Goal: Task Accomplishment & Management: Manage account settings

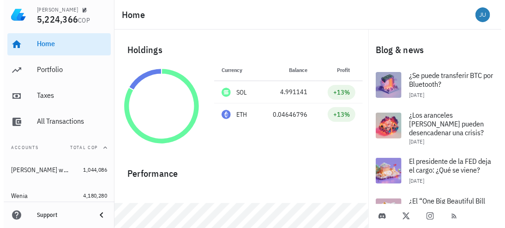
scroll to position [25, 0]
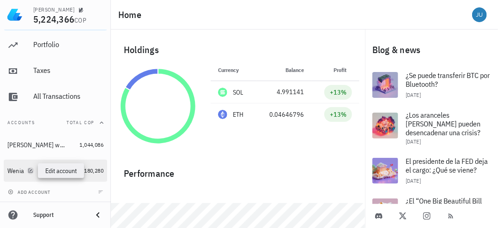
click at [29, 173] on icon "button" at bounding box center [31, 170] width 4 height 4
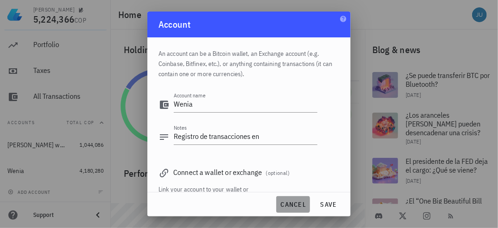
click at [296, 201] on span "cancel" at bounding box center [293, 204] width 26 height 8
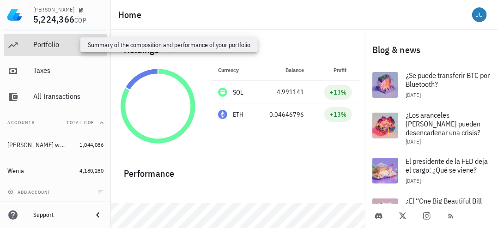
click at [46, 44] on div "Portfolio" at bounding box center [68, 44] width 70 height 9
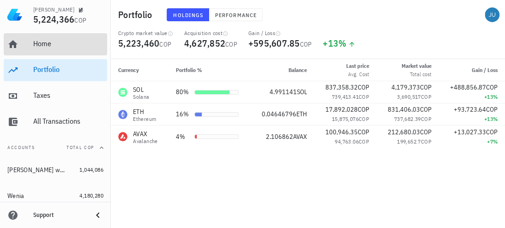
click at [67, 45] on div "Home" at bounding box center [68, 43] width 70 height 9
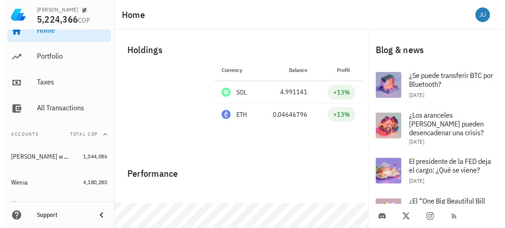
scroll to position [25, 0]
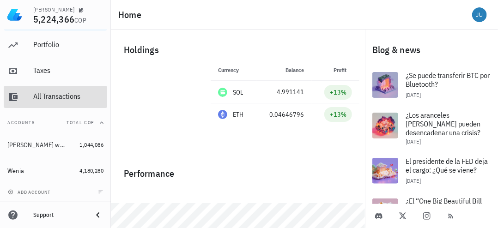
click at [59, 99] on div "All Transactions" at bounding box center [68, 96] width 70 height 9
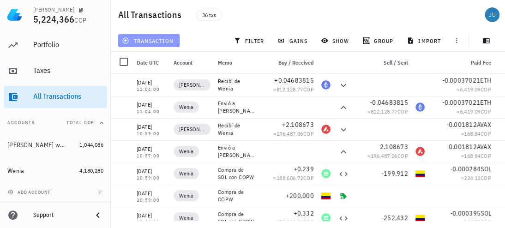
click at [156, 38] on span "transaction" at bounding box center [149, 40] width 50 height 7
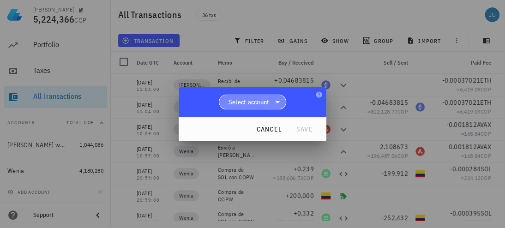
click at [280, 102] on icon at bounding box center [277, 101] width 11 height 11
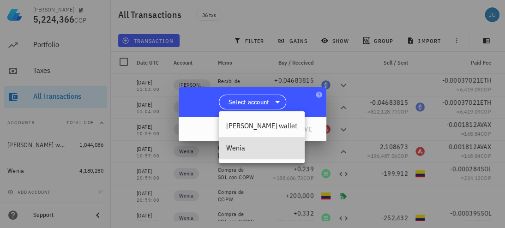
click at [240, 149] on div "Wenia" at bounding box center [261, 148] width 71 height 9
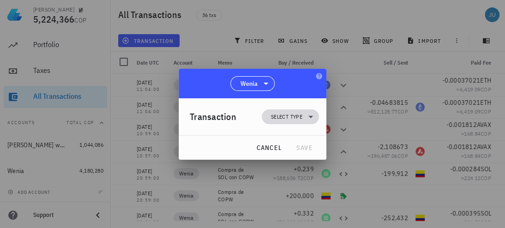
click at [305, 119] on icon at bounding box center [310, 116] width 11 height 11
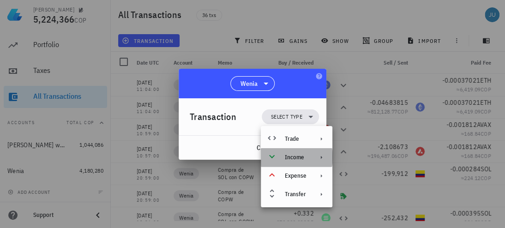
click at [316, 156] on div at bounding box center [319, 157] width 11 height 7
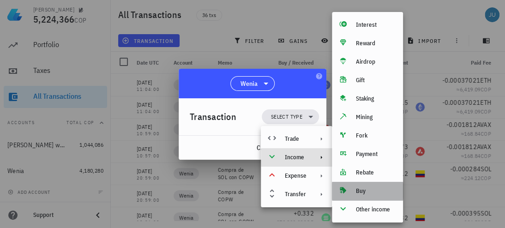
click at [357, 190] on div "Buy" at bounding box center [376, 190] width 40 height 7
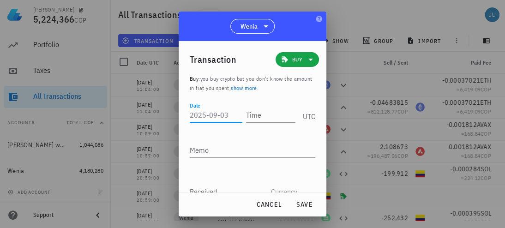
click at [217, 113] on input "Date" at bounding box center [216, 115] width 53 height 15
type input "[DATE]"
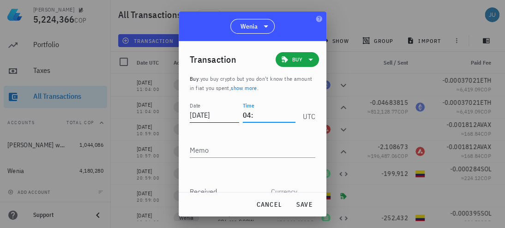
type input "0"
type input "16:43:00"
click at [190, 153] on textarea "Memo" at bounding box center [253, 150] width 126 height 15
drag, startPoint x: 220, startPoint y: 20, endPoint x: 269, endPoint y: 15, distance: 48.7
click at [269, 15] on div "Wenia" at bounding box center [253, 27] width 148 height 30
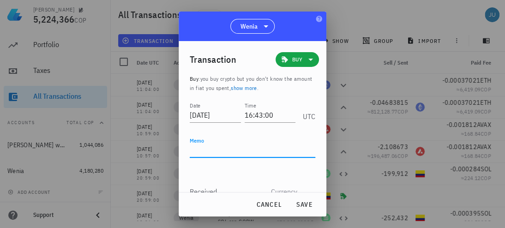
click at [197, 152] on textarea "Memo" at bounding box center [253, 150] width 126 height 15
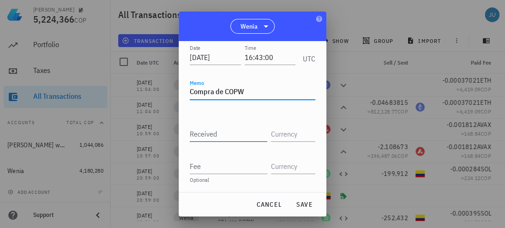
type textarea "Compra de COPW"
click at [222, 136] on input "Received" at bounding box center [229, 133] width 78 height 15
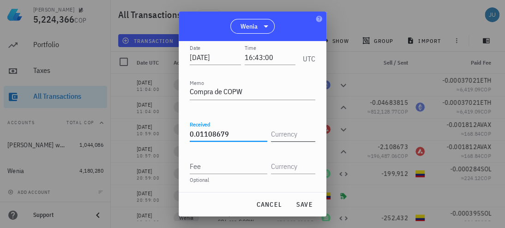
type input "0.01108679"
click at [302, 133] on input "text" at bounding box center [292, 133] width 42 height 15
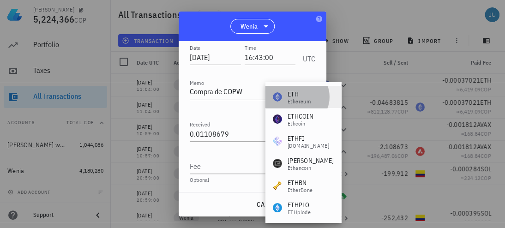
click at [301, 94] on div "ETH" at bounding box center [299, 94] width 23 height 9
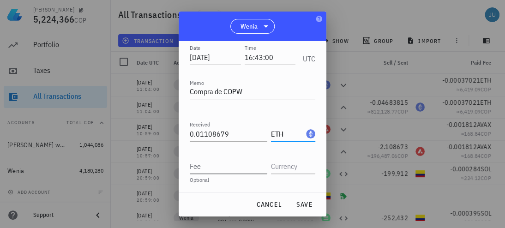
click at [227, 171] on input "Fee" at bounding box center [229, 166] width 78 height 15
click at [288, 131] on input "ETH" at bounding box center [287, 133] width 33 height 15
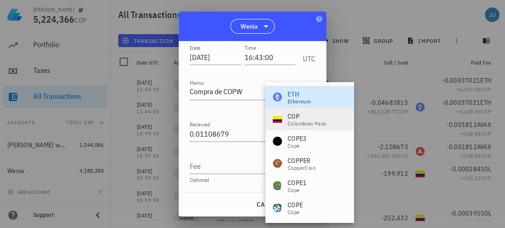
click at [304, 121] on div "Colombian Peso" at bounding box center [307, 124] width 39 height 6
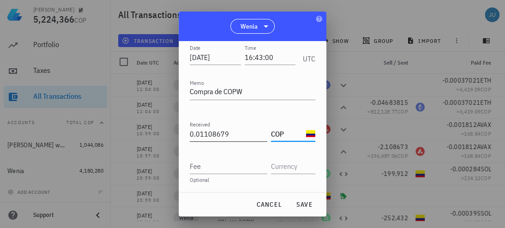
type input "COP"
drag, startPoint x: 239, startPoint y: 134, endPoint x: 160, endPoint y: 123, distance: 79.6
click at [160, 123] on div "Julian 5,224,366 COP Home Portfolio Taxes All Transactions Accounts Total COP t…" at bounding box center [252, 114] width 505 height 228
type input "200,000"
click at [292, 34] on div "Wenia" at bounding box center [253, 27] width 148 height 30
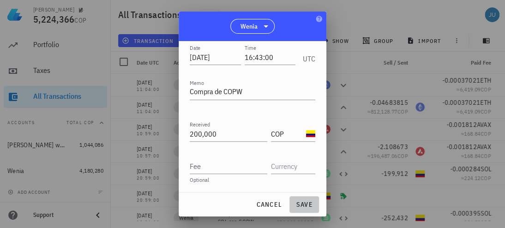
click at [302, 208] on span "save" at bounding box center [304, 204] width 22 height 8
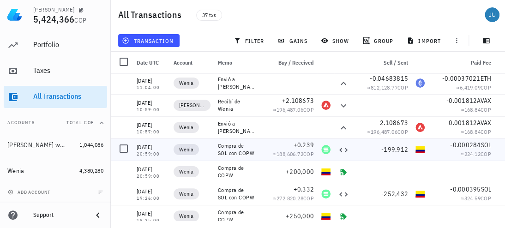
scroll to position [0, 0]
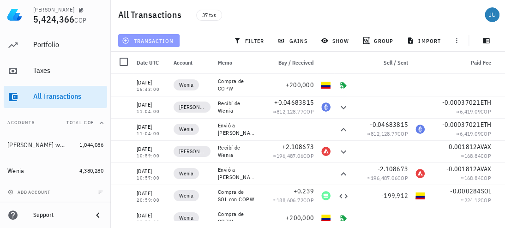
click at [158, 38] on span "transaction" at bounding box center [149, 40] width 50 height 7
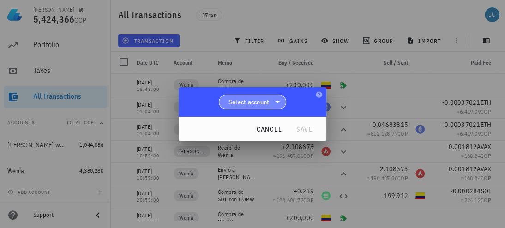
click at [266, 105] on span "Select account" at bounding box center [248, 101] width 41 height 9
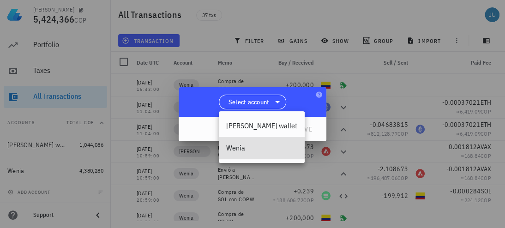
click at [240, 147] on div "Wenia" at bounding box center [261, 148] width 71 height 9
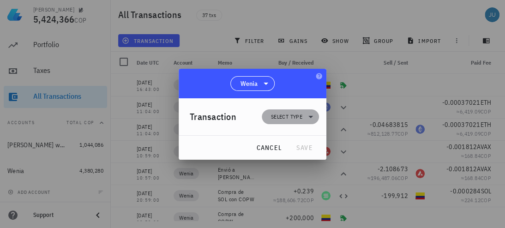
click at [306, 112] on icon at bounding box center [310, 116] width 11 height 11
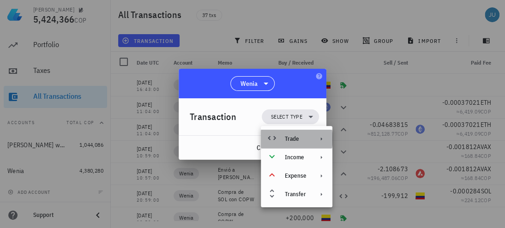
click at [312, 138] on div "Trade" at bounding box center [297, 139] width 72 height 18
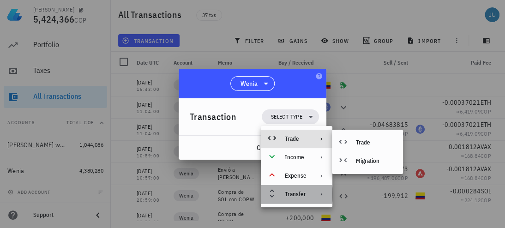
click at [320, 195] on icon at bounding box center [321, 194] width 7 height 7
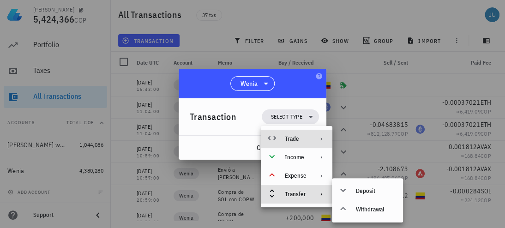
click at [314, 138] on div at bounding box center [319, 138] width 11 height 7
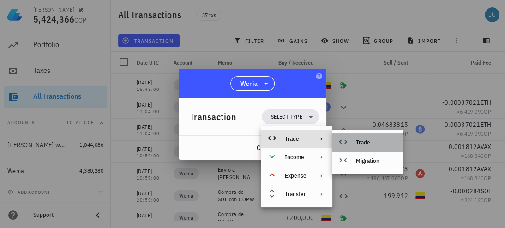
click at [355, 142] on div "Trade" at bounding box center [367, 142] width 71 height 18
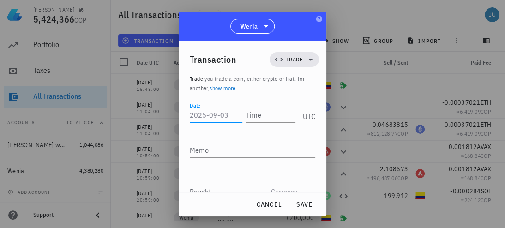
click at [222, 119] on input "Date" at bounding box center [216, 115] width 53 height 15
type input "[DATE]"
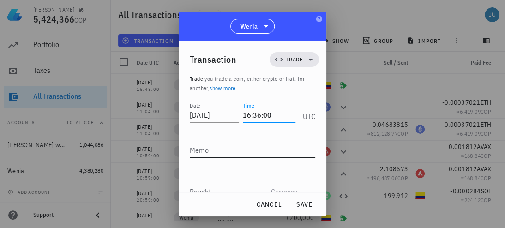
type input "16:36:00"
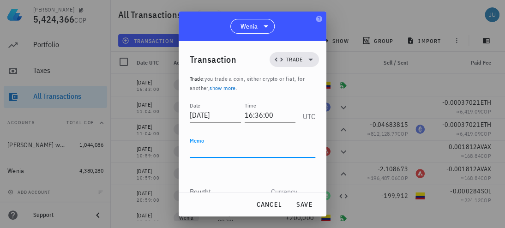
click at [217, 152] on textarea "Memo" at bounding box center [253, 150] width 126 height 15
click at [212, 16] on div "Wenia" at bounding box center [253, 27] width 148 height 30
click at [206, 159] on div "Memo" at bounding box center [253, 155] width 126 height 25
click at [207, 151] on textarea "Memo" at bounding box center [253, 150] width 126 height 15
type textarea "C"
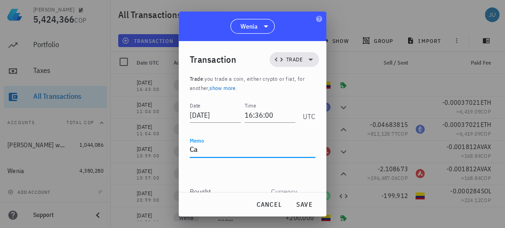
type textarea "C"
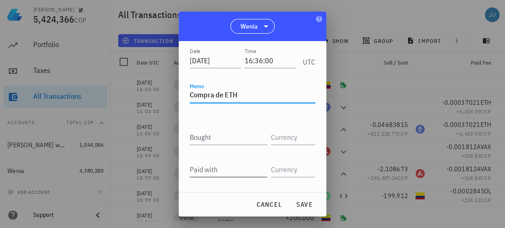
scroll to position [90, 0]
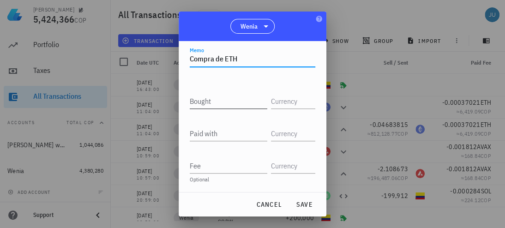
type textarea "Compra de ETH"
click at [201, 95] on div "Bought" at bounding box center [229, 101] width 78 height 15
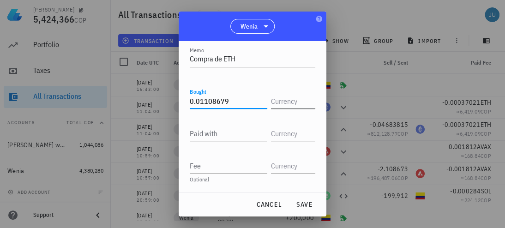
type input "0.01108679"
click at [279, 103] on input "text" at bounding box center [292, 101] width 42 height 15
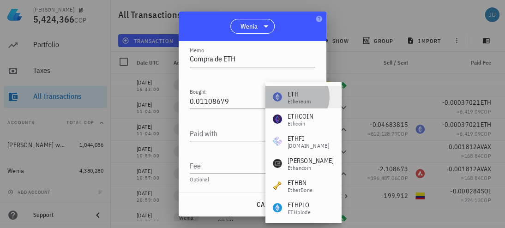
click at [299, 100] on div "Ethereum" at bounding box center [299, 102] width 23 height 6
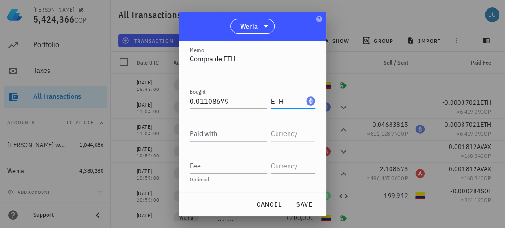
type input "ETH"
click at [236, 138] on input "Paid with" at bounding box center [229, 133] width 78 height 15
click at [286, 141] on div at bounding box center [293, 133] width 44 height 15
type input "200,024"
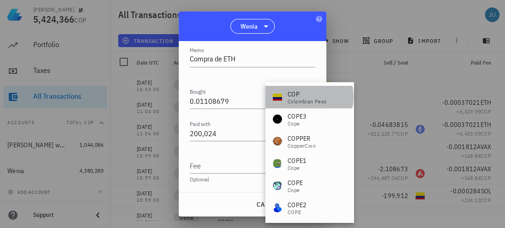
click at [304, 97] on div "COP" at bounding box center [307, 94] width 39 height 9
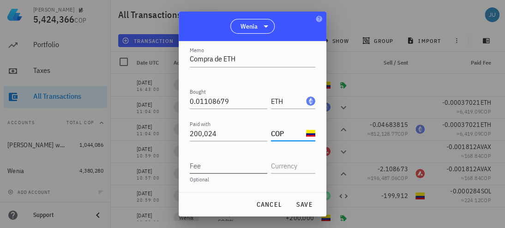
type input "COP"
click at [221, 166] on input "Fee" at bounding box center [229, 165] width 78 height 15
type input "0.0000132"
click at [284, 165] on input "text" at bounding box center [292, 165] width 42 height 15
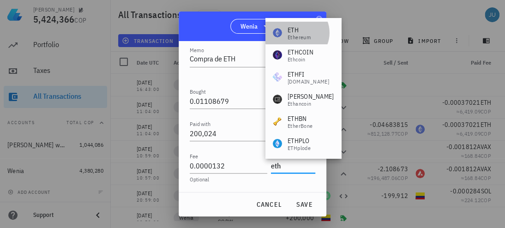
click at [292, 35] on div "Ethereum" at bounding box center [299, 38] width 23 height 6
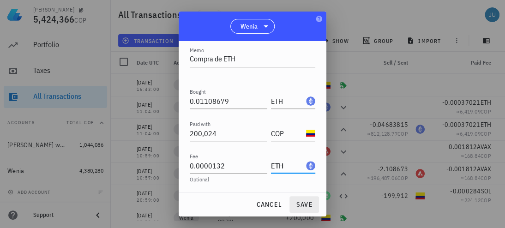
type input "ETH"
click at [307, 204] on span "save" at bounding box center [304, 204] width 22 height 8
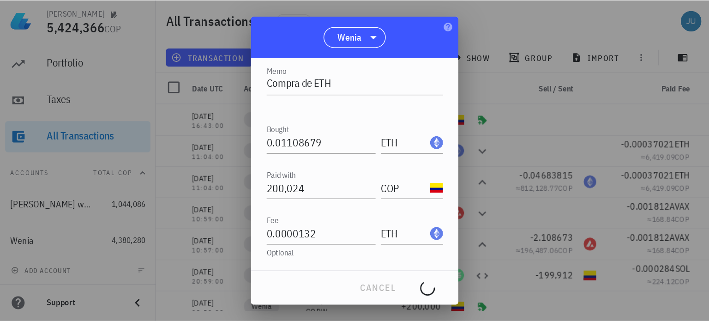
scroll to position [0, 0]
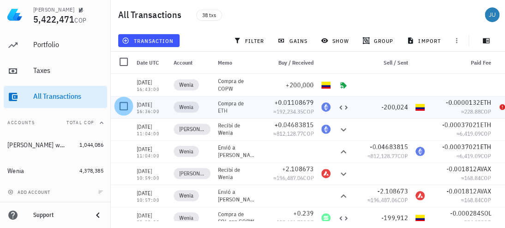
click at [127, 109] on div at bounding box center [124, 106] width 16 height 16
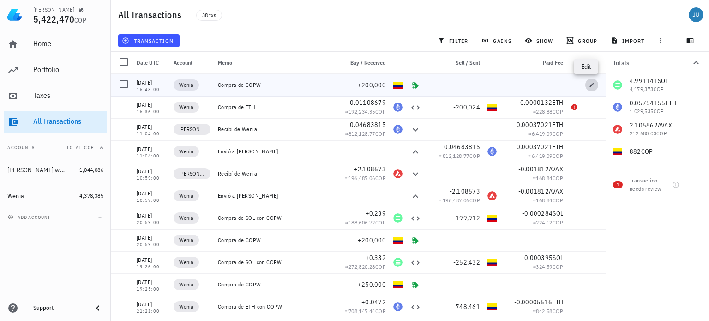
click at [589, 85] on icon "button" at bounding box center [592, 85] width 6 height 6
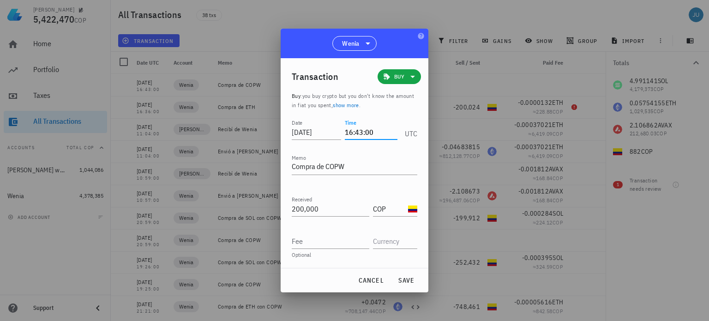
click at [380, 128] on input "16:43:00" at bounding box center [371, 132] width 53 height 15
type input "1"
click at [407, 273] on button "save" at bounding box center [406, 280] width 30 height 17
type input "16:43:00"
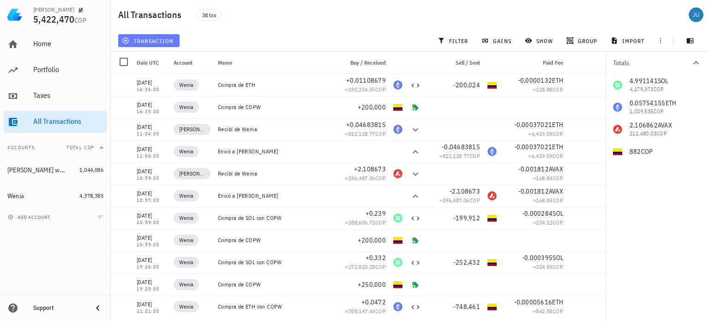
click at [159, 38] on span "transaction" at bounding box center [149, 40] width 50 height 7
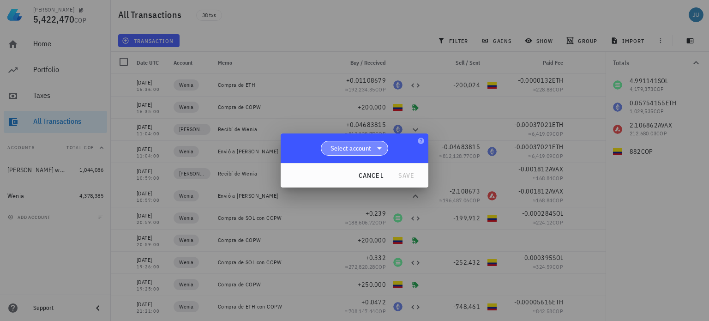
click at [379, 147] on icon at bounding box center [379, 148] width 11 height 11
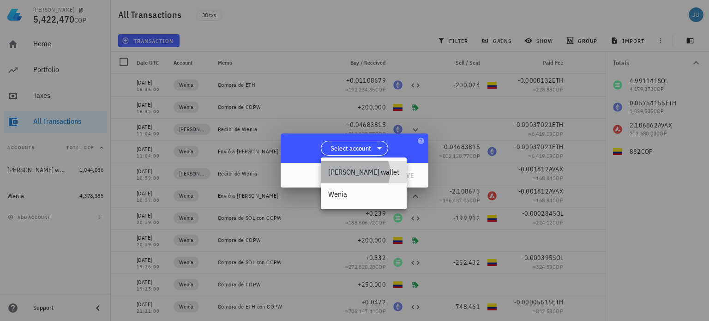
click at [346, 173] on div "[PERSON_NAME] wallet" at bounding box center [363, 172] width 71 height 9
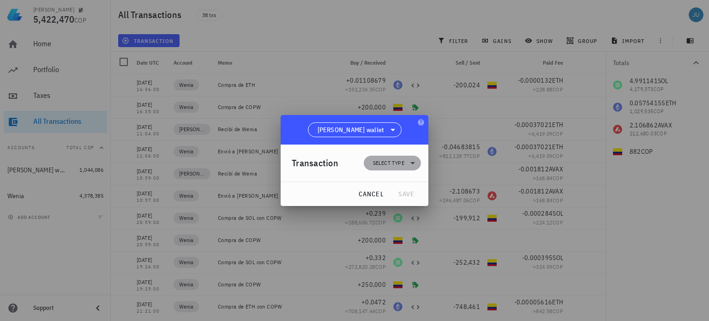
click at [410, 162] on icon at bounding box center [412, 162] width 11 height 11
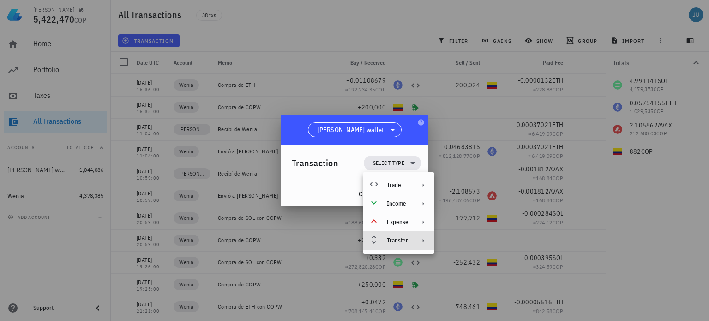
click at [412, 240] on div "Transfer" at bounding box center [399, 240] width 72 height 18
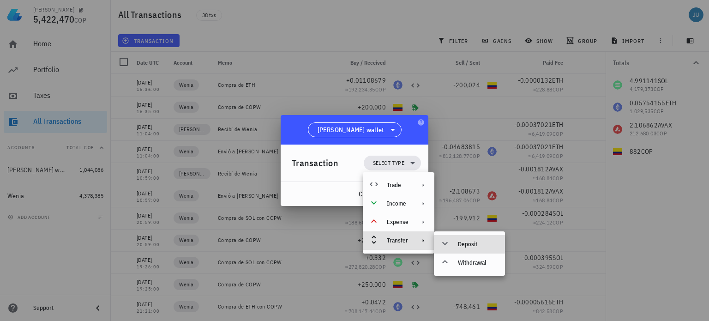
click at [462, 244] on div "Deposit" at bounding box center [478, 243] width 40 height 7
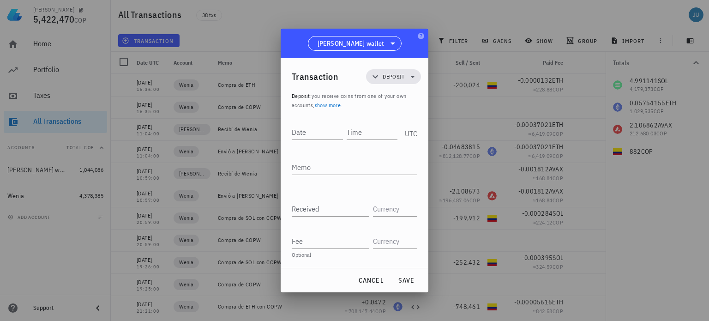
click at [407, 12] on div at bounding box center [354, 160] width 709 height 321
click at [373, 281] on span "cancel" at bounding box center [371, 280] width 26 height 8
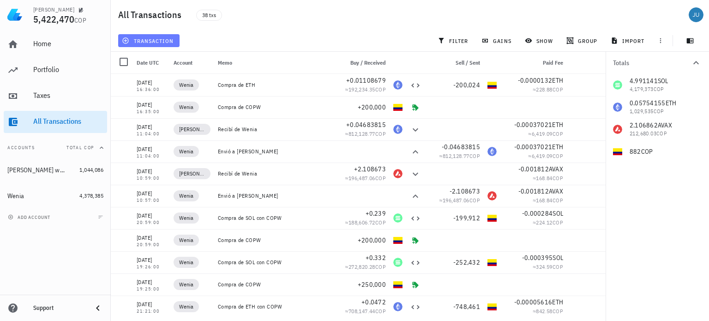
click at [152, 42] on span "transaction" at bounding box center [149, 40] width 50 height 7
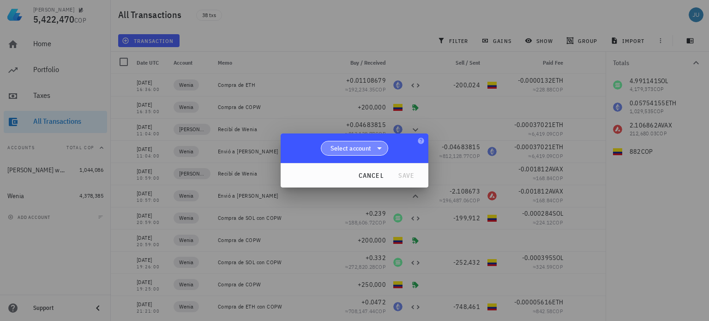
click at [377, 151] on icon at bounding box center [379, 148] width 11 height 11
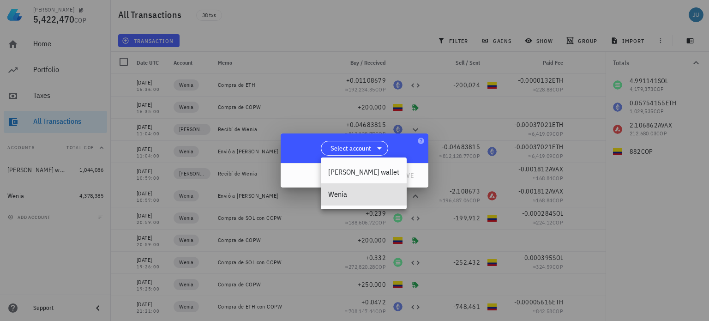
click at [341, 198] on div "Wenia" at bounding box center [363, 194] width 71 height 9
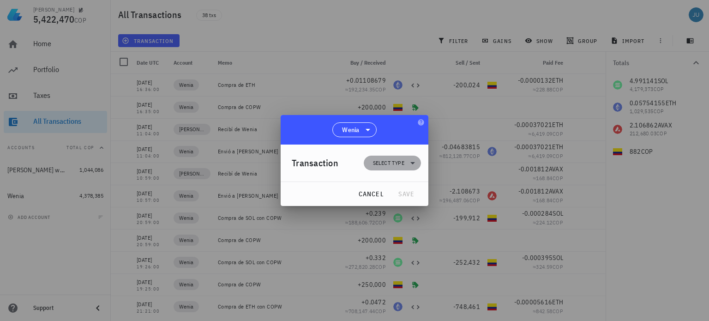
click at [404, 168] on span "Select type" at bounding box center [392, 163] width 46 height 15
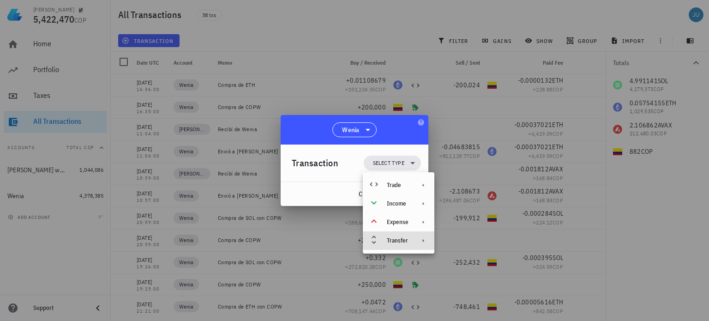
click at [415, 240] on div "Transfer" at bounding box center [399, 240] width 72 height 18
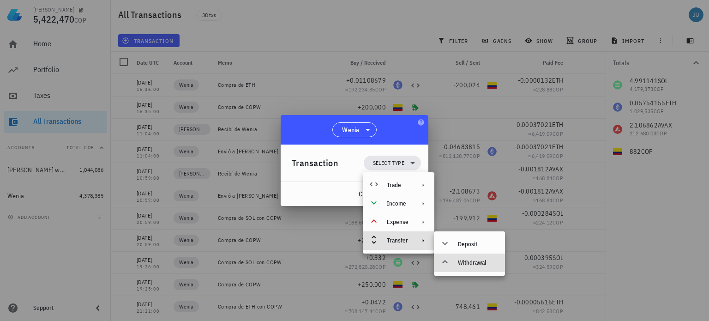
click at [471, 263] on div "Withdrawal" at bounding box center [478, 262] width 40 height 7
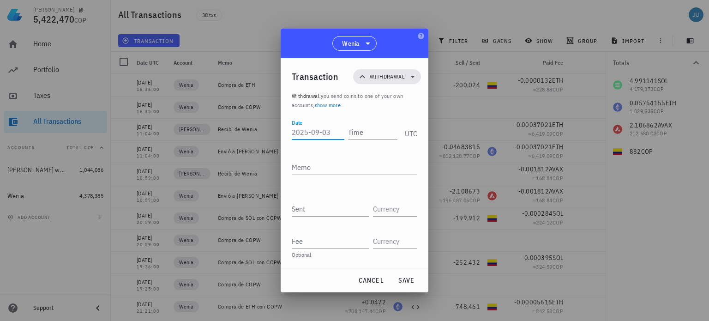
click at [314, 133] on input "Date" at bounding box center [318, 132] width 53 height 15
click at [327, 134] on input "Date" at bounding box center [318, 132] width 53 height 15
type input "[DATE]"
click at [381, 136] on input "Time" at bounding box center [371, 132] width 53 height 15
type input "16:37:00"
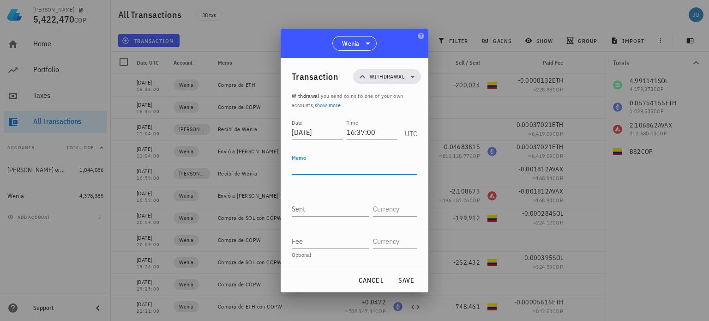
click at [354, 162] on textarea "Memo" at bounding box center [355, 167] width 126 height 15
type textarea "Envió a [PERSON_NAME]"
click at [335, 209] on input "Sent" at bounding box center [331, 208] width 78 height 15
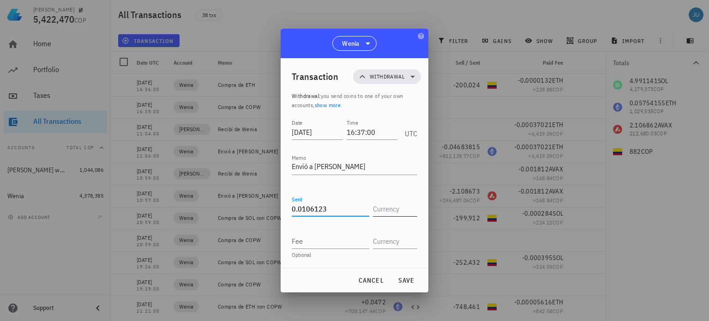
type input "0.0106123"
click at [394, 211] on input "text" at bounding box center [394, 208] width 42 height 15
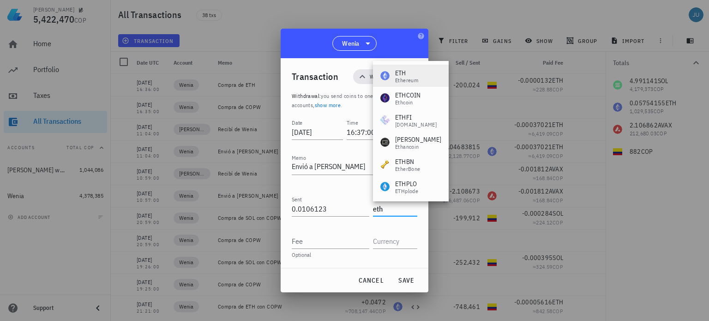
click at [408, 72] on div "ETH" at bounding box center [406, 72] width 23 height 9
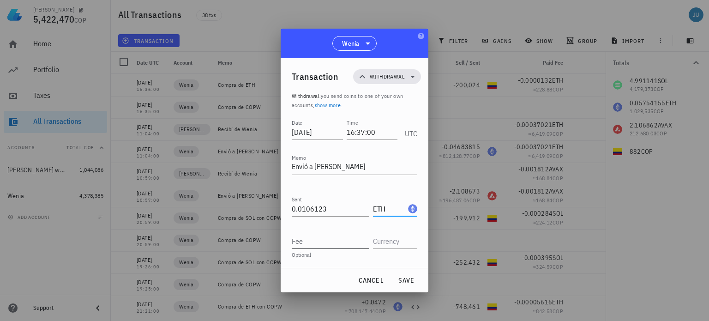
type input "ETH"
click at [321, 245] on input "Fee" at bounding box center [331, 241] width 78 height 15
type input "0.00047449"
click at [397, 241] on input "text" at bounding box center [394, 241] width 42 height 15
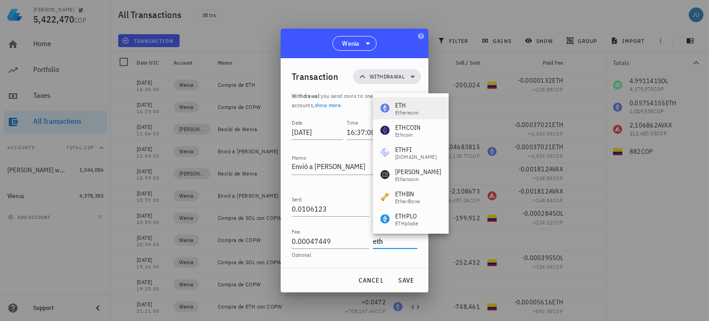
click at [412, 103] on div "ETH" at bounding box center [406, 105] width 23 height 9
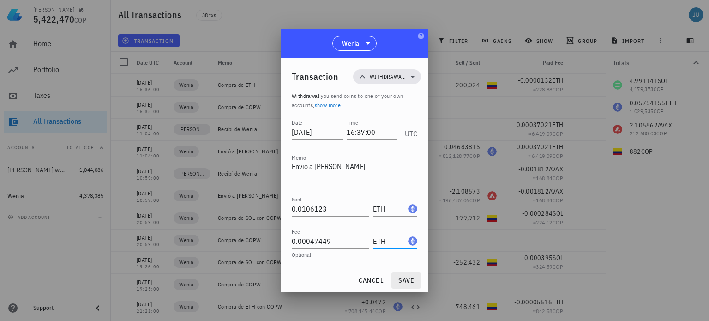
type input "ETH"
click at [411, 282] on span "save" at bounding box center [406, 280] width 22 height 8
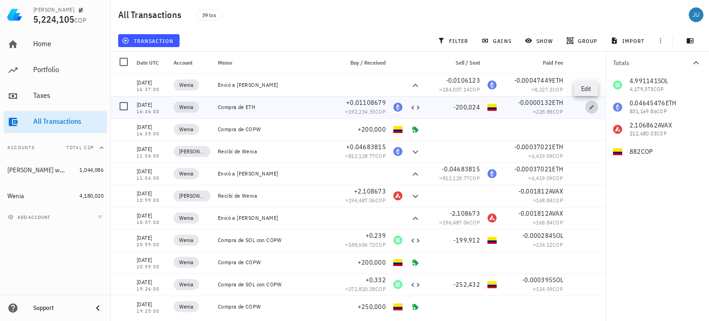
click at [589, 105] on icon "button" at bounding box center [592, 107] width 6 height 6
type input "16:36:00"
type textarea "Compra de ETH"
type input "0.01108679"
type input "ETH"
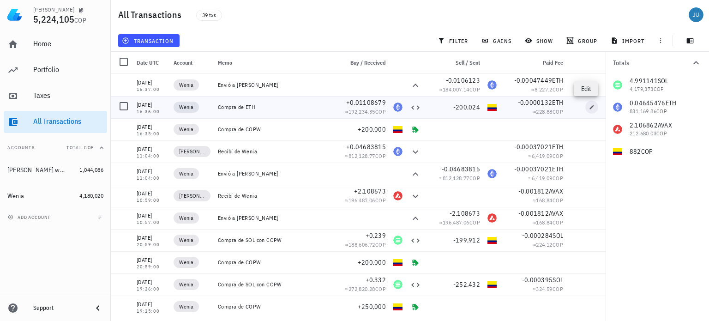
type input "200,024"
type input "COP"
type input "0.0000132"
type input "ETH"
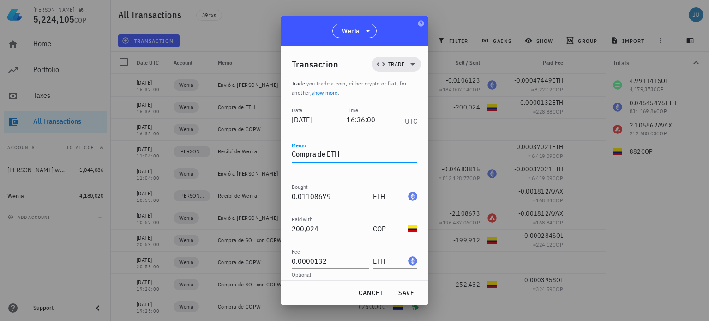
click at [346, 154] on textarea "Compra de ETH" at bounding box center [355, 154] width 126 height 15
click at [401, 290] on span "save" at bounding box center [406, 292] width 22 height 8
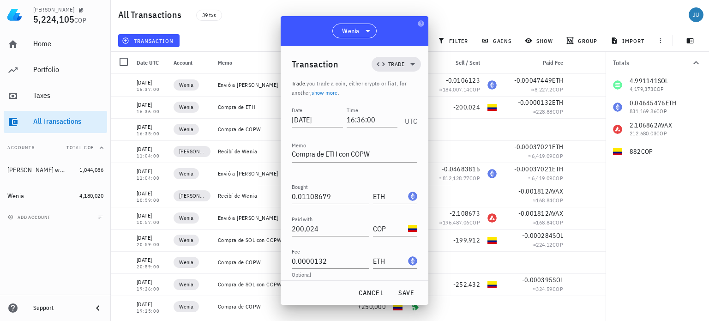
type textarea "Compra de ETH"
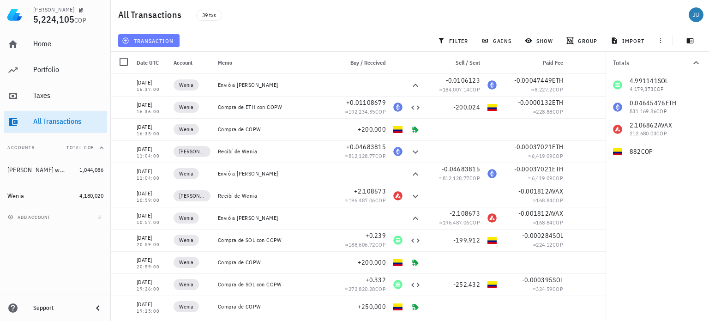
click at [161, 40] on span "transaction" at bounding box center [149, 40] width 50 height 7
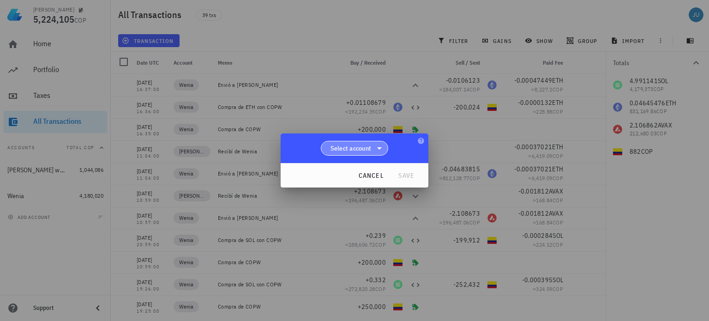
click at [378, 150] on icon at bounding box center [379, 148] width 11 height 11
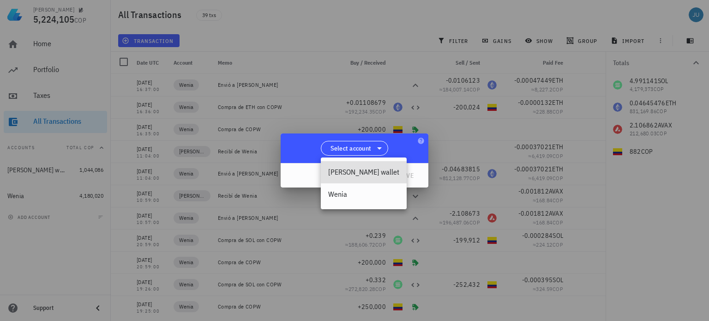
click at [351, 173] on div "[PERSON_NAME] wallet" at bounding box center [363, 172] width 71 height 9
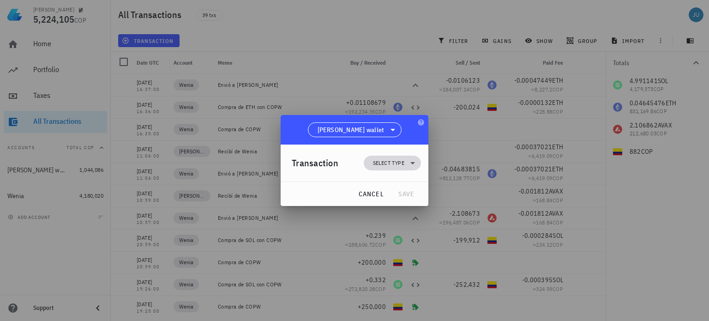
click at [410, 167] on icon at bounding box center [412, 162] width 11 height 11
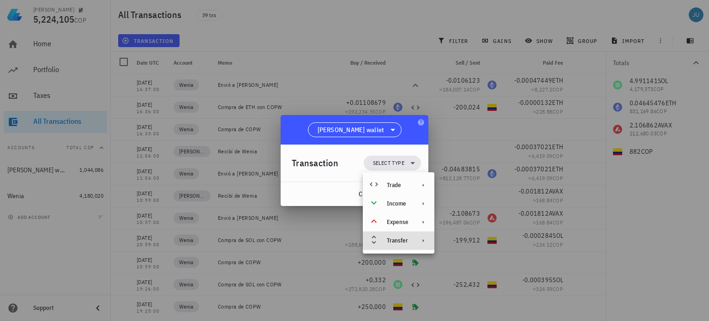
click at [420, 240] on icon at bounding box center [423, 240] width 7 height 7
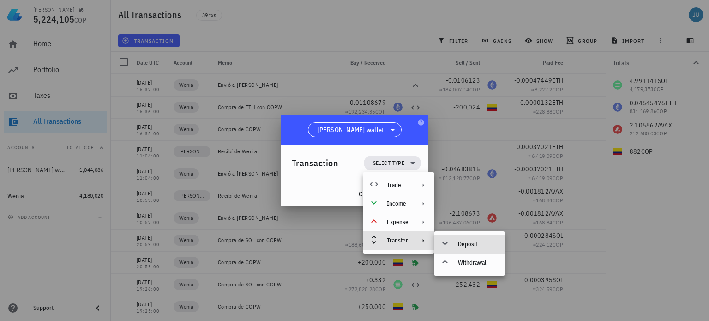
click at [464, 243] on div "Deposit" at bounding box center [478, 243] width 40 height 7
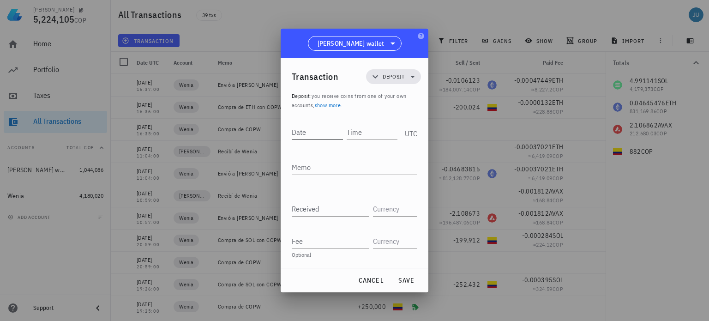
click at [314, 138] on input "Date" at bounding box center [317, 132] width 51 height 15
type input "[DATE]"
type input "16:38:00"
type textarea "Recibí de Wenia"
click at [329, 207] on input "Received" at bounding box center [331, 208] width 78 height 15
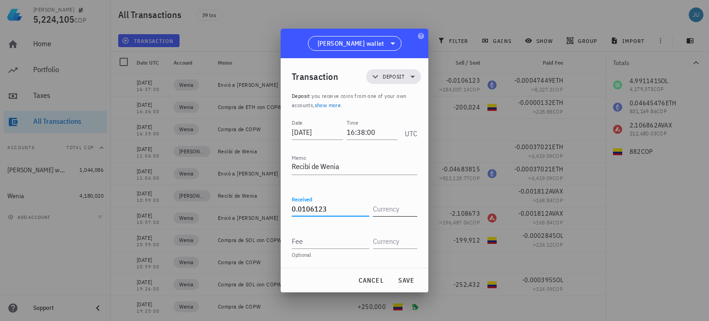
type input "0.0106123"
click at [384, 210] on input "text" at bounding box center [394, 208] width 42 height 15
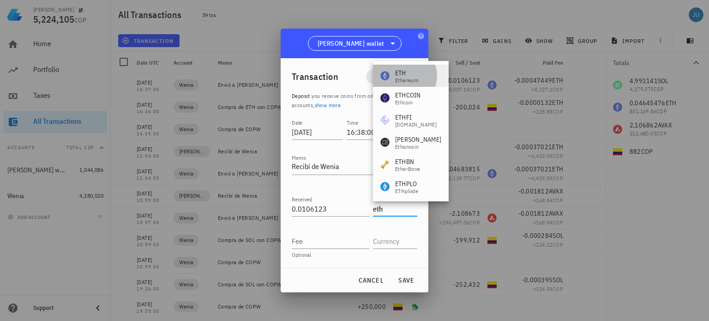
click at [407, 82] on div "Ethereum" at bounding box center [406, 81] width 23 height 6
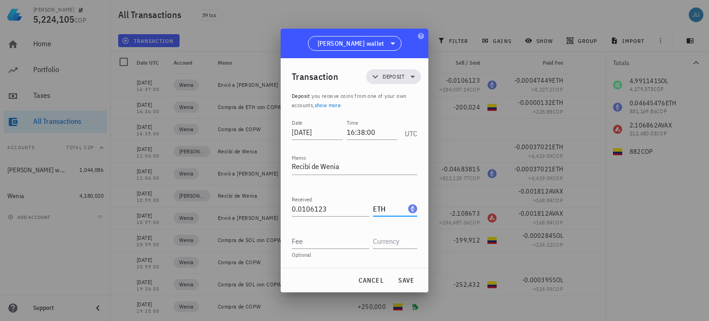
type input "ETH"
click at [315, 251] on div "Fee Optional" at bounding box center [355, 242] width 126 height 32
click at [316, 246] on input "Fee" at bounding box center [331, 241] width 78 height 15
type input "0.0004749"
click at [388, 243] on input "text" at bounding box center [394, 241] width 42 height 15
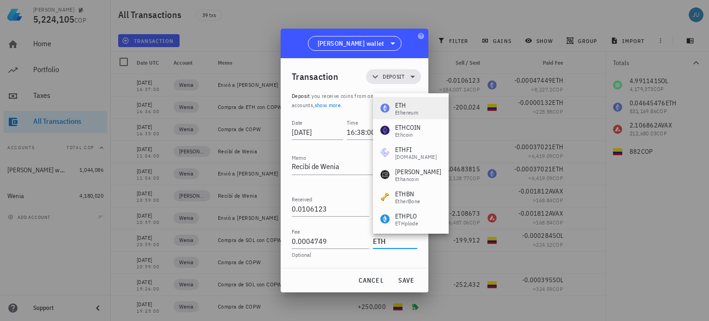
click at [412, 103] on div "ETH" at bounding box center [406, 105] width 23 height 9
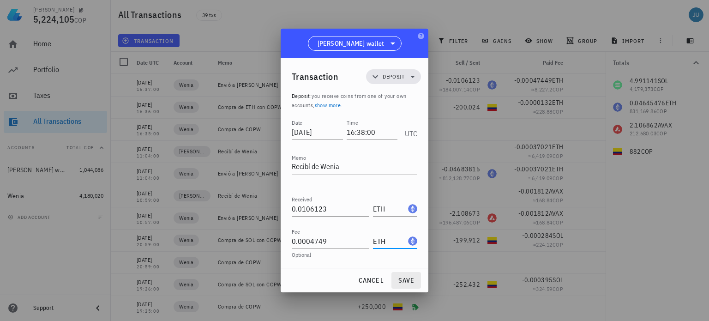
type input "ETH"
click at [407, 277] on span "save" at bounding box center [406, 280] width 22 height 8
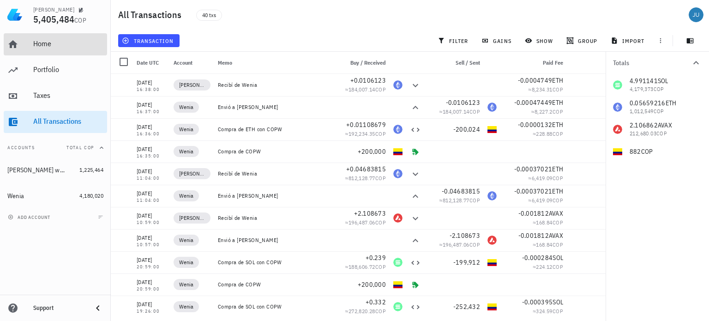
click at [46, 46] on div "Home" at bounding box center [68, 43] width 70 height 9
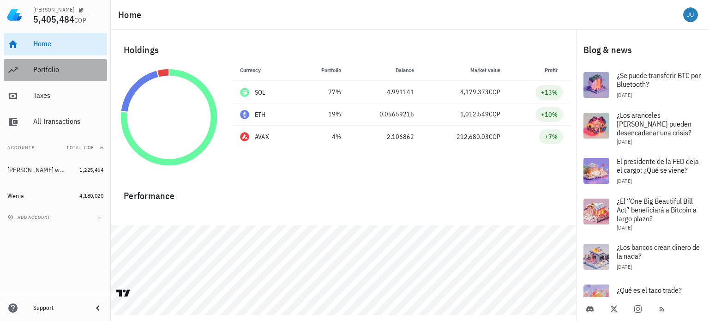
click at [47, 72] on div "Portfolio" at bounding box center [68, 69] width 70 height 9
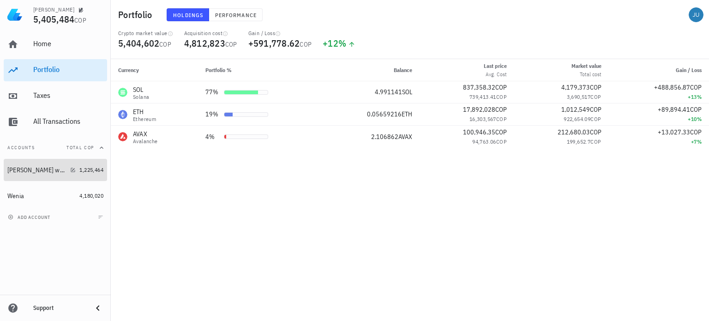
click at [26, 169] on div "[PERSON_NAME] wallet" at bounding box center [36, 170] width 59 height 8
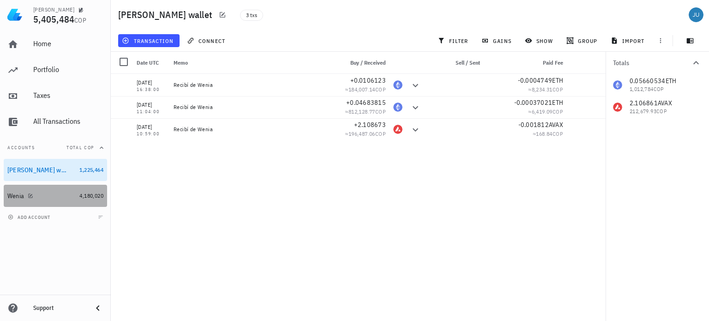
click at [17, 196] on div "Wenia" at bounding box center [15, 196] width 17 height 8
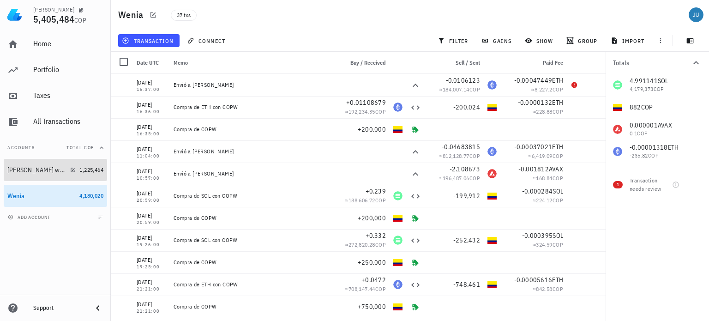
click at [37, 175] on div "[PERSON_NAME] wallet" at bounding box center [41, 170] width 68 height 20
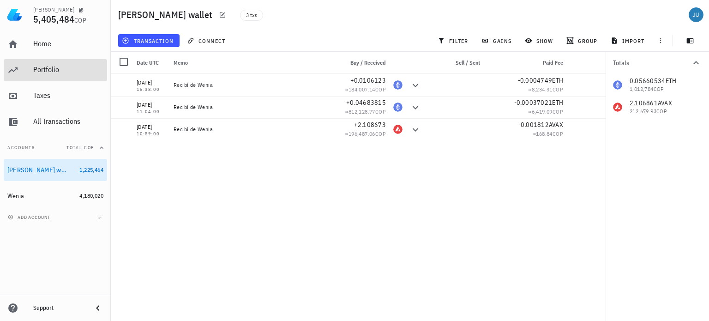
click at [53, 80] on div "Portfolio" at bounding box center [68, 70] width 70 height 21
